Goal: Information Seeking & Learning: Learn about a topic

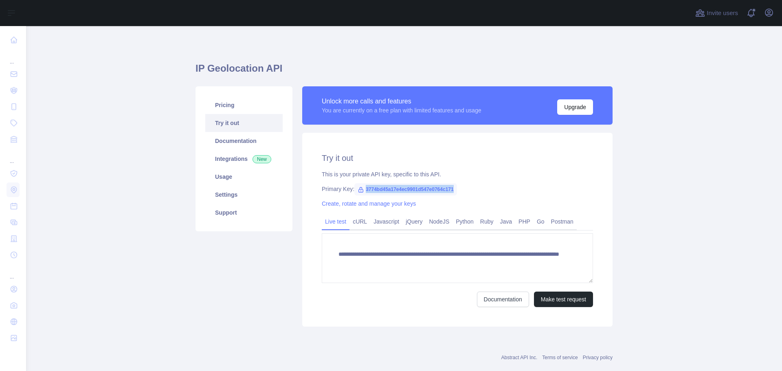
click at [451, 190] on span "3774bd45a17e4ec9901d547e0764c171" at bounding box center [405, 189] width 103 height 12
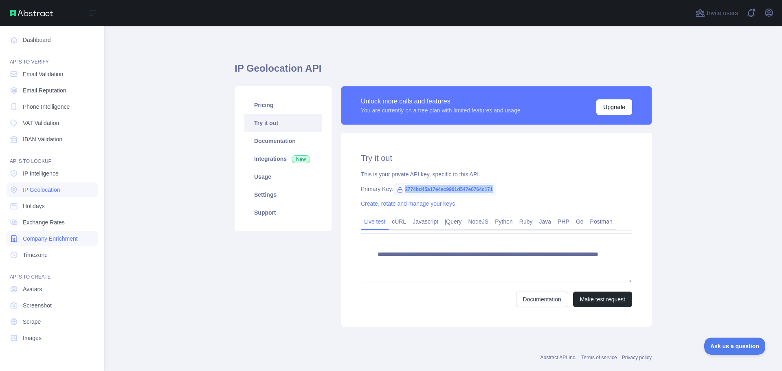
click at [60, 237] on span "Company Enrichment" at bounding box center [50, 239] width 55 height 8
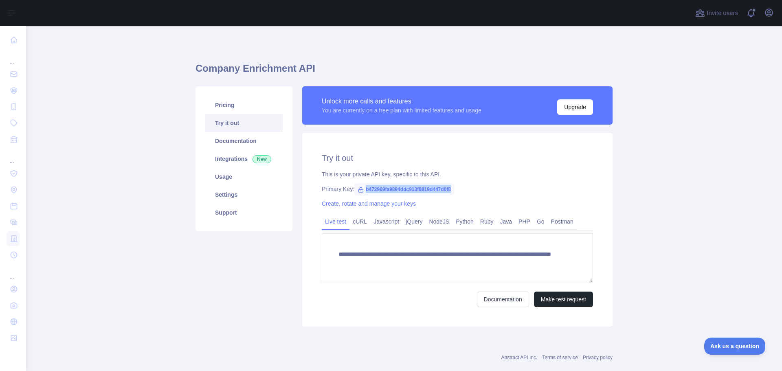
drag, startPoint x: 361, startPoint y: 187, endPoint x: 450, endPoint y: 181, distance: 89.0
click at [450, 181] on div "**********" at bounding box center [457, 230] width 310 height 194
copy span "b472969fa9894ddc913f8819d447d0f8"
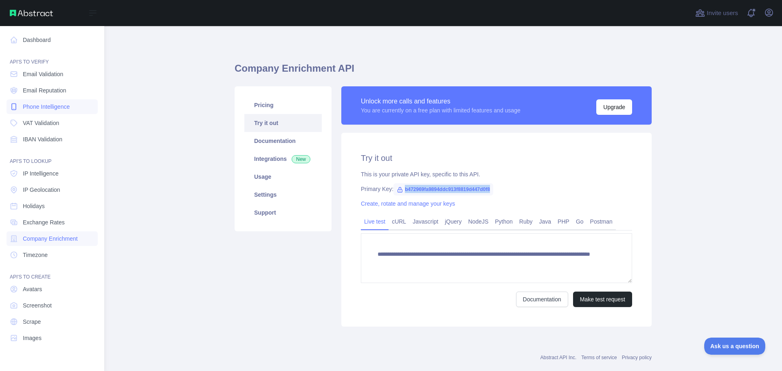
click at [58, 106] on span "Phone Intelligence" at bounding box center [46, 107] width 47 height 8
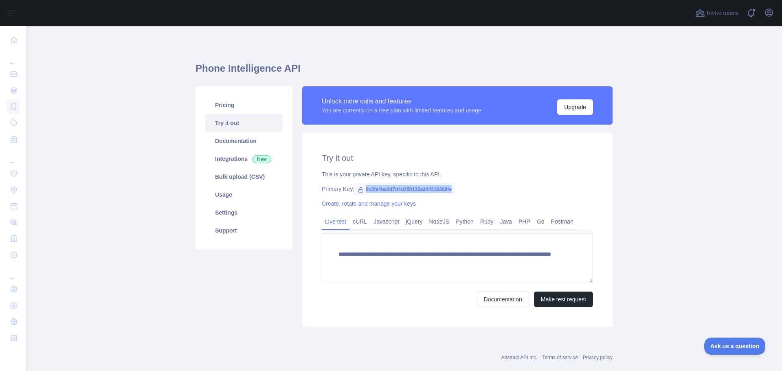
drag, startPoint x: 361, startPoint y: 188, endPoint x: 449, endPoint y: 188, distance: 88.0
click at [449, 188] on span "9c2fa4ba3d7d4d258132a344316268fe" at bounding box center [404, 189] width 101 height 12
copy span "9c2fa4ba3d7d4d258132a344316268fe"
